Goal: Task Accomplishment & Management: Use online tool/utility

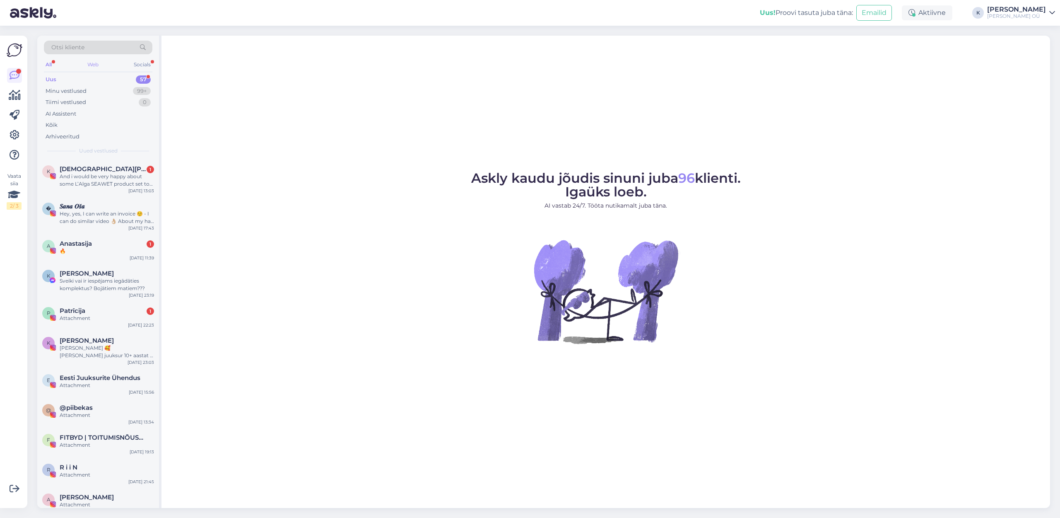
click at [87, 65] on div "Web" at bounding box center [93, 64] width 14 height 11
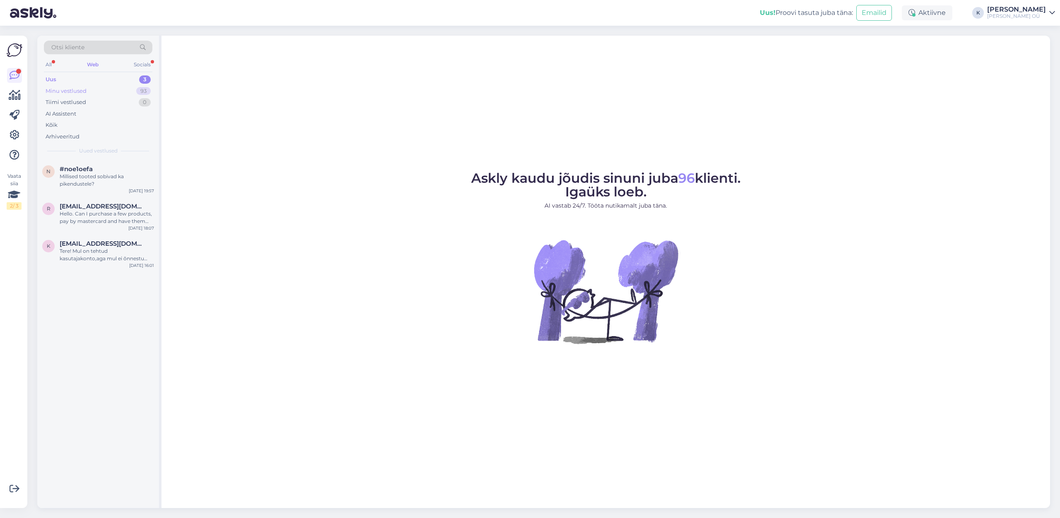
click at [70, 92] on div "Minu vestlused" at bounding box center [66, 91] width 41 height 8
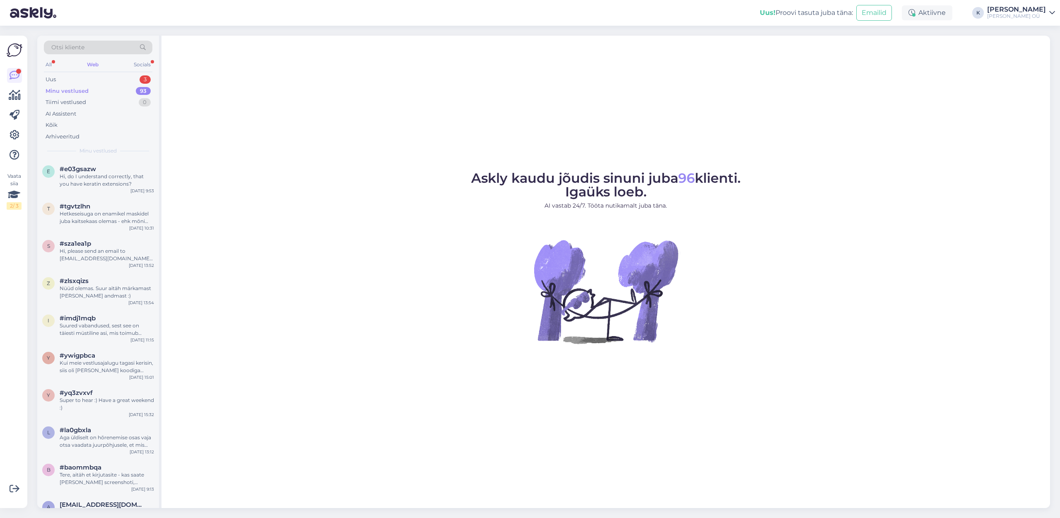
click at [87, 43] on div "Otsi kliente" at bounding box center [98, 48] width 108 height 14
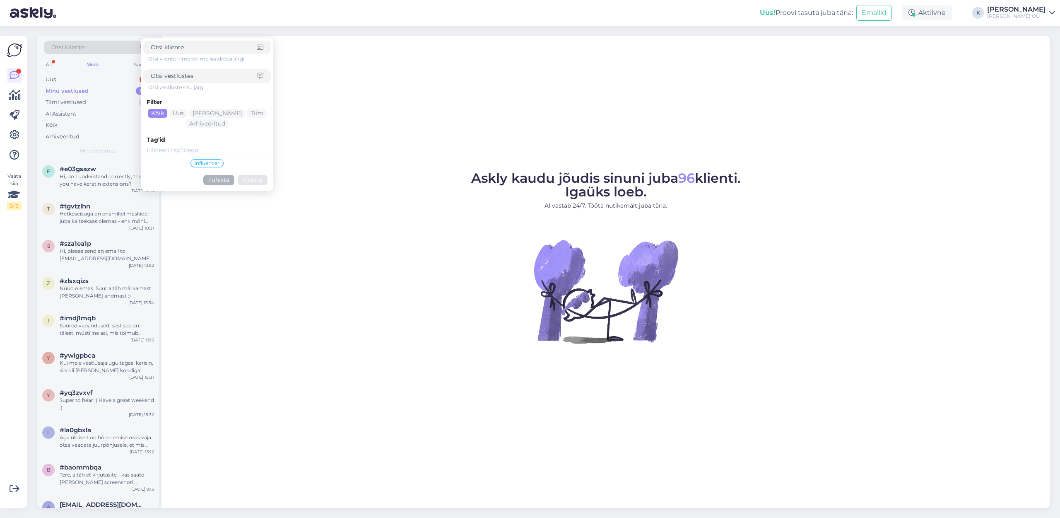
click at [171, 75] on input at bounding box center [204, 76] width 107 height 9
type input "seagrowe"
click button "Otsing" at bounding box center [253, 180] width 30 height 10
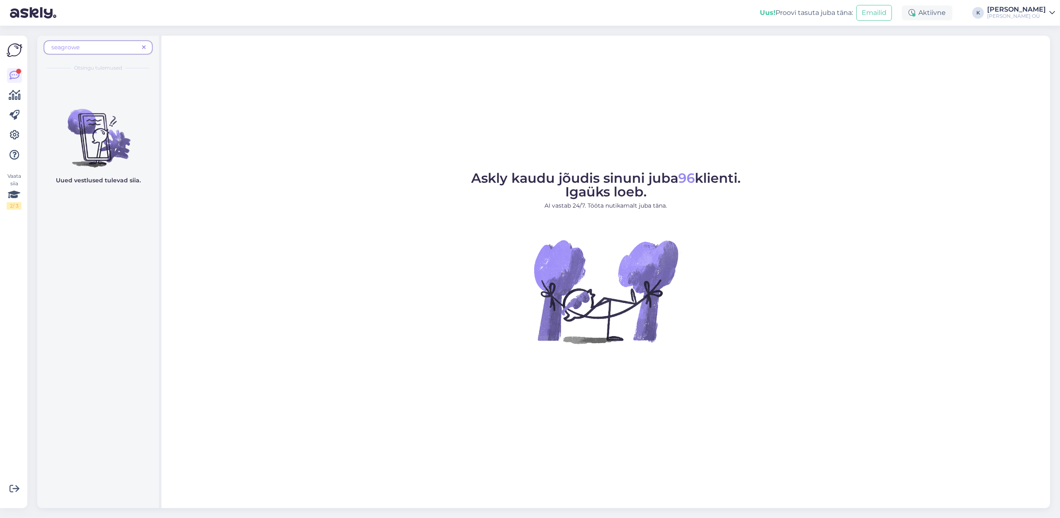
click at [123, 52] on div "seagrowe" at bounding box center [98, 48] width 108 height 14
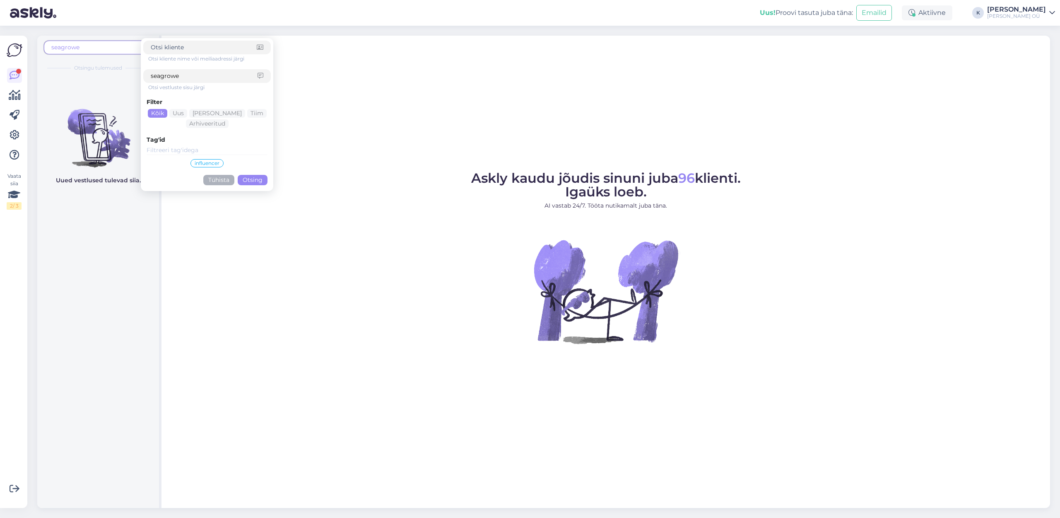
click at [120, 48] on span "seagrowe" at bounding box center [94, 47] width 87 height 9
click at [185, 75] on input "seagrowe" at bounding box center [204, 76] width 107 height 9
type input "seagrow"
click button "Otsing" at bounding box center [253, 180] width 30 height 10
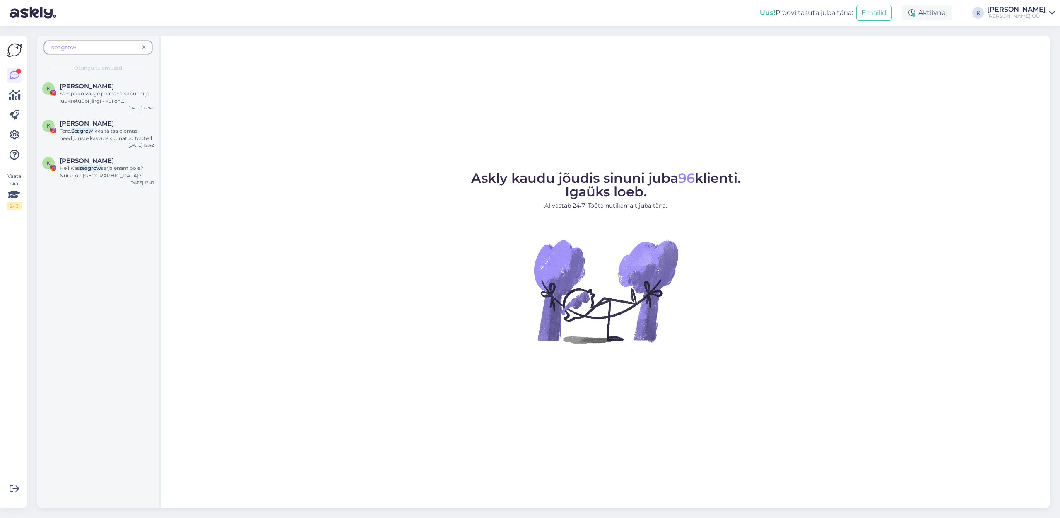
click at [143, 45] on icon at bounding box center [144, 48] width 4 height 6
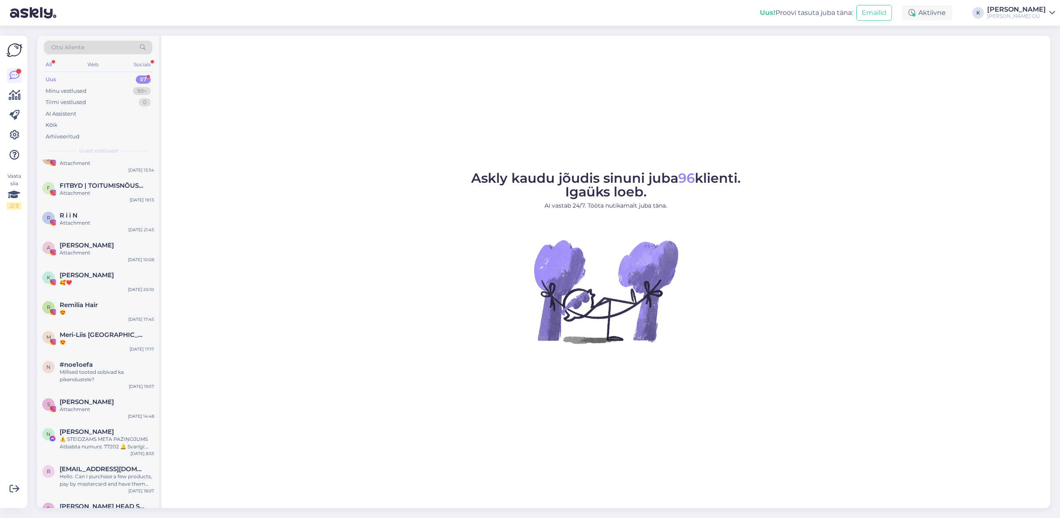
scroll to position [287, 0]
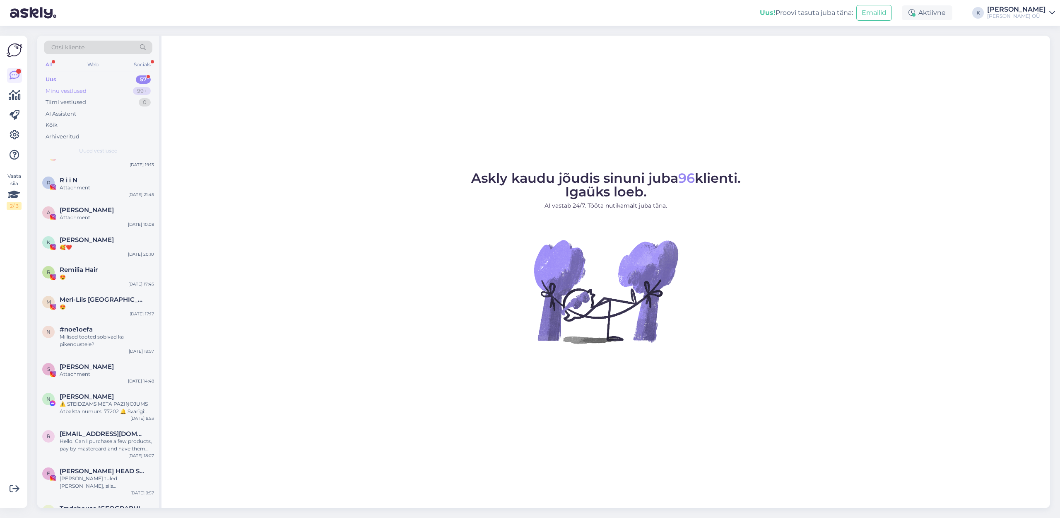
click at [87, 90] on div "Minu vestlused 99+" at bounding box center [98, 91] width 108 height 12
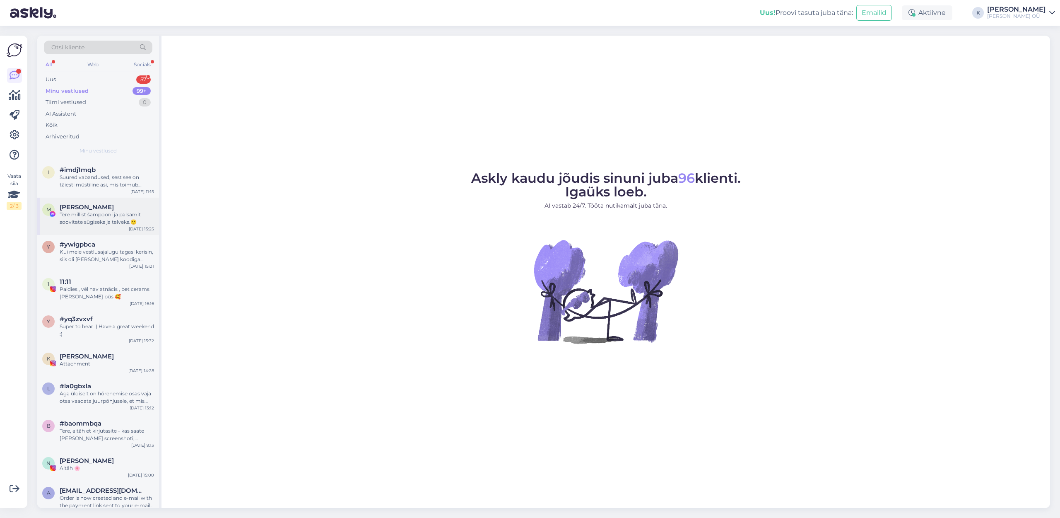
scroll to position [225, 0]
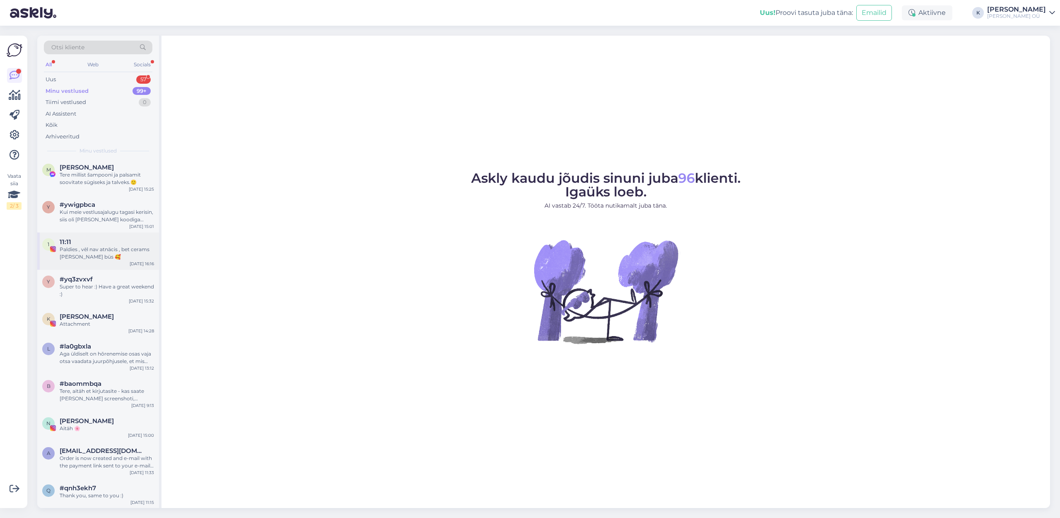
click at [101, 246] on div "Paldies , vēl nav atnācis , bet cerams [PERSON_NAME] būs 🥰" at bounding box center [107, 253] width 94 height 15
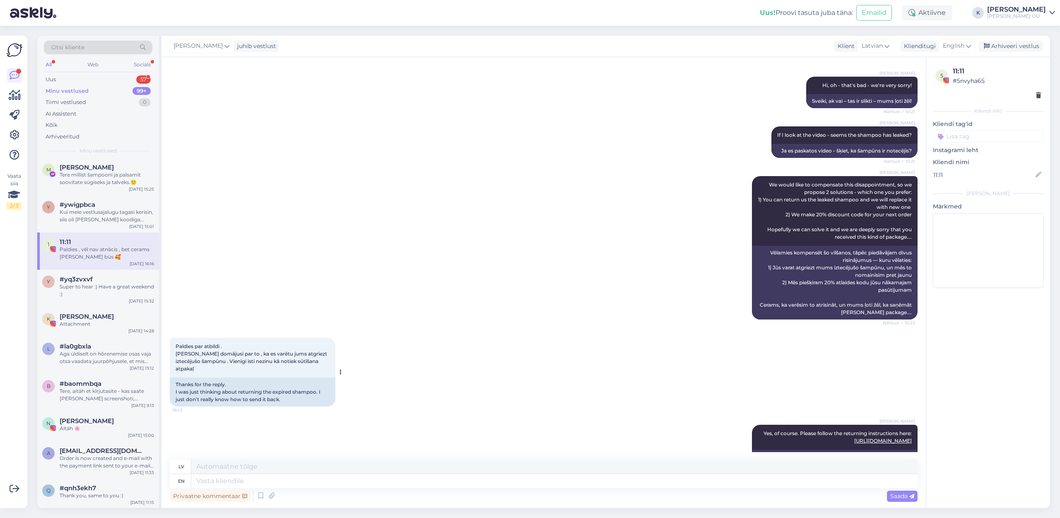
scroll to position [0, 0]
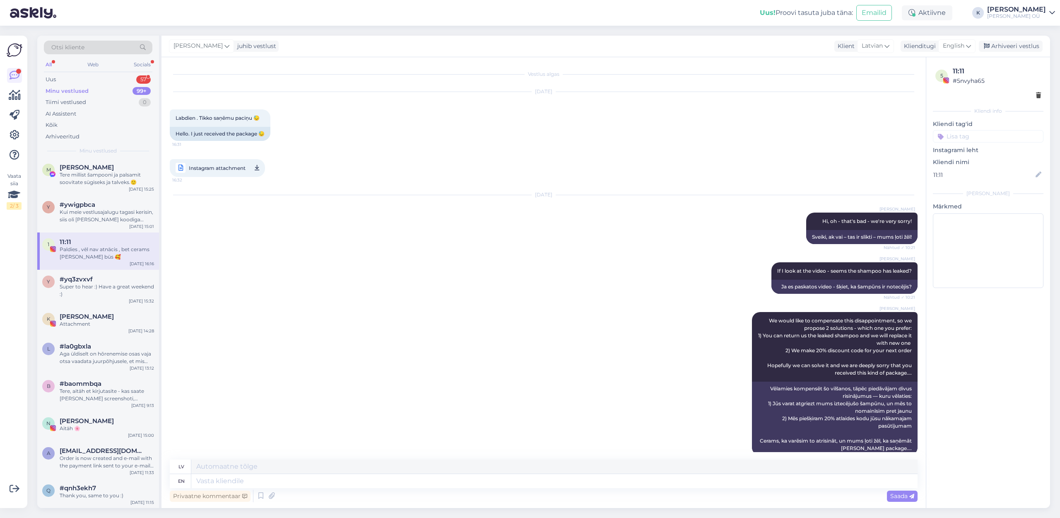
click at [231, 168] on span "Instagram attachment" at bounding box center [217, 168] width 57 height 10
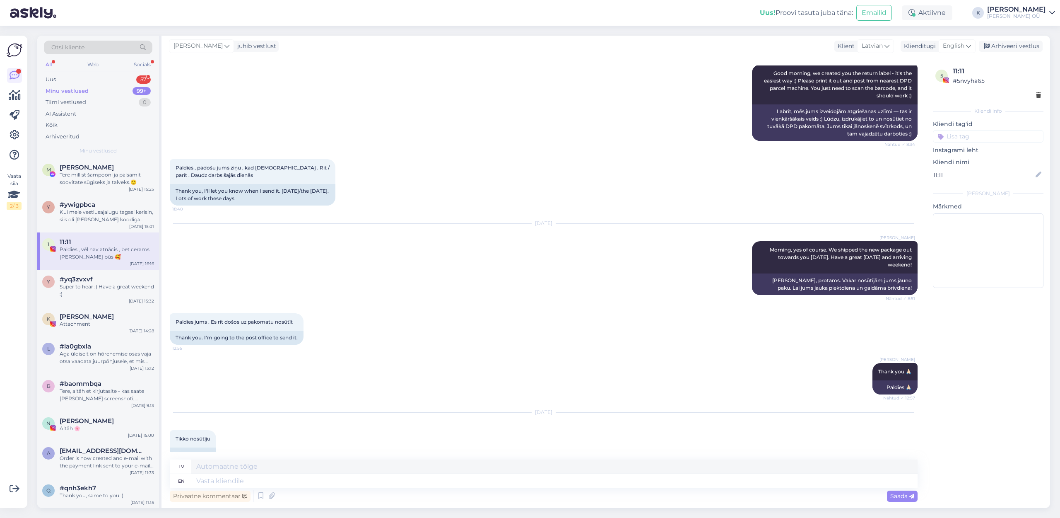
scroll to position [1076, 0]
